Goal: Find specific page/section: Find specific page/section

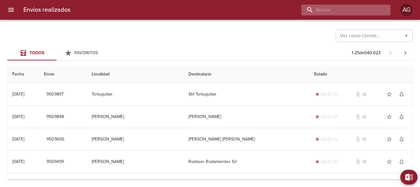
click at [341, 13] on input "buscar" at bounding box center [341, 10] width 79 height 11
type input "[PERSON_NAME]"
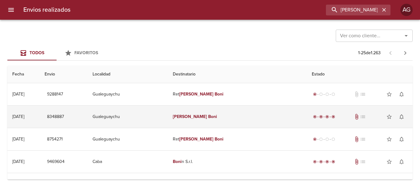
click at [218, 120] on td "[PERSON_NAME]" at bounding box center [237, 117] width 139 height 22
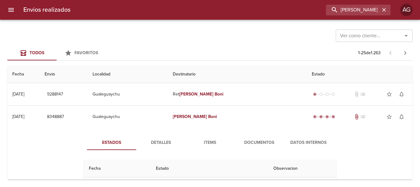
click at [256, 145] on span "Documentos" at bounding box center [259, 143] width 42 height 8
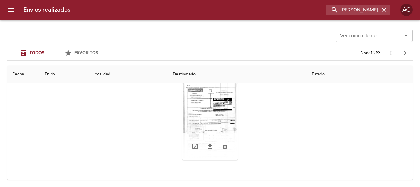
scroll to position [92, 0]
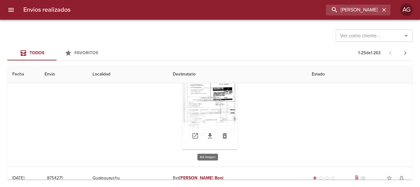
click at [212, 104] on div "Tabla de envíos del cliente" at bounding box center [209, 110] width 55 height 77
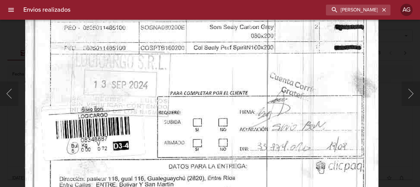
click at [288, 179] on img "Lightbox" at bounding box center [201, 33] width 354 height 505
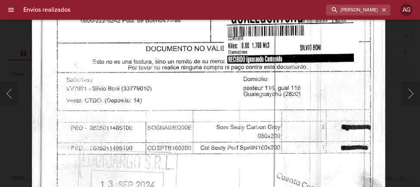
click at [296, 186] on img "Lightbox" at bounding box center [208, 133] width 354 height 505
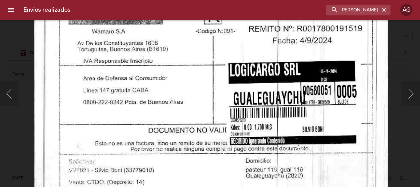
click at [303, 0] on html "Envios realizados [PERSON_NAME] AG Ver como cliente... Ver como cliente... Todo…" at bounding box center [210, 0] width 420 height 0
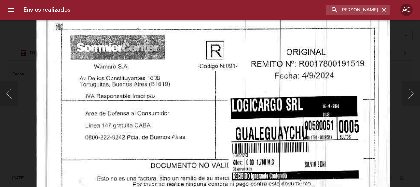
click at [310, 0] on html "Envios realizados [PERSON_NAME] AG Ver como cliente... Ver como cliente... Todo…" at bounding box center [210, 0] width 420 height 0
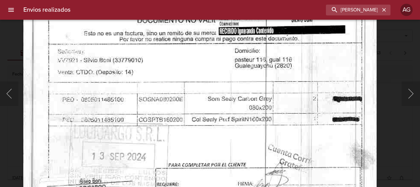
click at [280, 31] on img "Lightbox" at bounding box center [199, 105] width 354 height 505
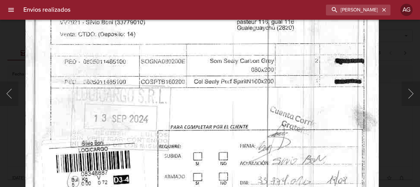
click at [291, 67] on img "Lightbox" at bounding box center [202, 67] width 354 height 505
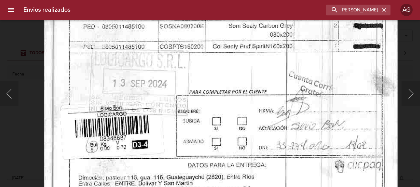
click at [308, 110] on img "Lightbox" at bounding box center [220, 32] width 354 height 505
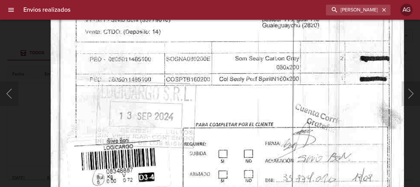
click at [308, 118] on img "Lightbox" at bounding box center [227, 65] width 354 height 505
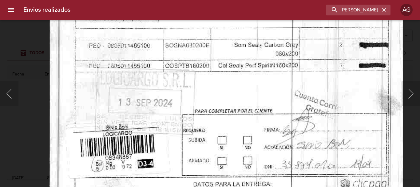
click at [299, 48] on img "Lightbox" at bounding box center [226, 51] width 354 height 505
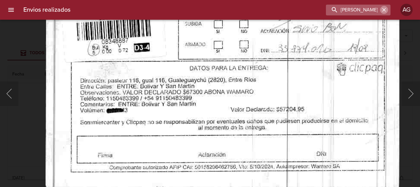
click at [385, 13] on button "button" at bounding box center [384, 10] width 8 height 8
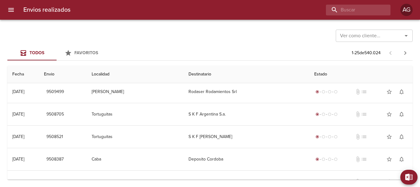
scroll to position [0, 0]
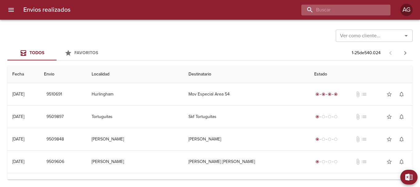
click at [357, 11] on input "buscar" at bounding box center [341, 10] width 79 height 11
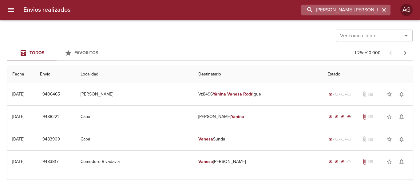
drag, startPoint x: 349, startPoint y: 11, endPoint x: 339, endPoint y: 9, distance: 10.1
click at [339, 9] on input "[PERSON_NAME] [PERSON_NAME]" at bounding box center [341, 10] width 79 height 11
type input "[PERSON_NAME]"
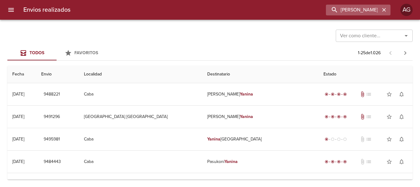
click at [383, 10] on icon "button" at bounding box center [384, 10] width 6 height 6
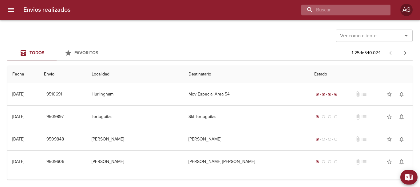
click at [347, 10] on input "buscar" at bounding box center [341, 10] width 79 height 11
paste input "9433848"
type input "9433848"
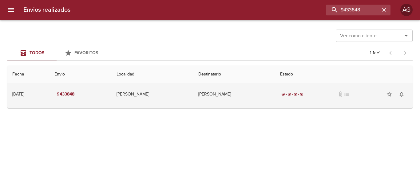
click at [243, 98] on td "[PERSON_NAME]" at bounding box center [235, 94] width 82 height 22
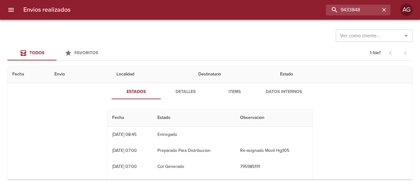
scroll to position [62, 0]
